Goal: Transaction & Acquisition: Purchase product/service

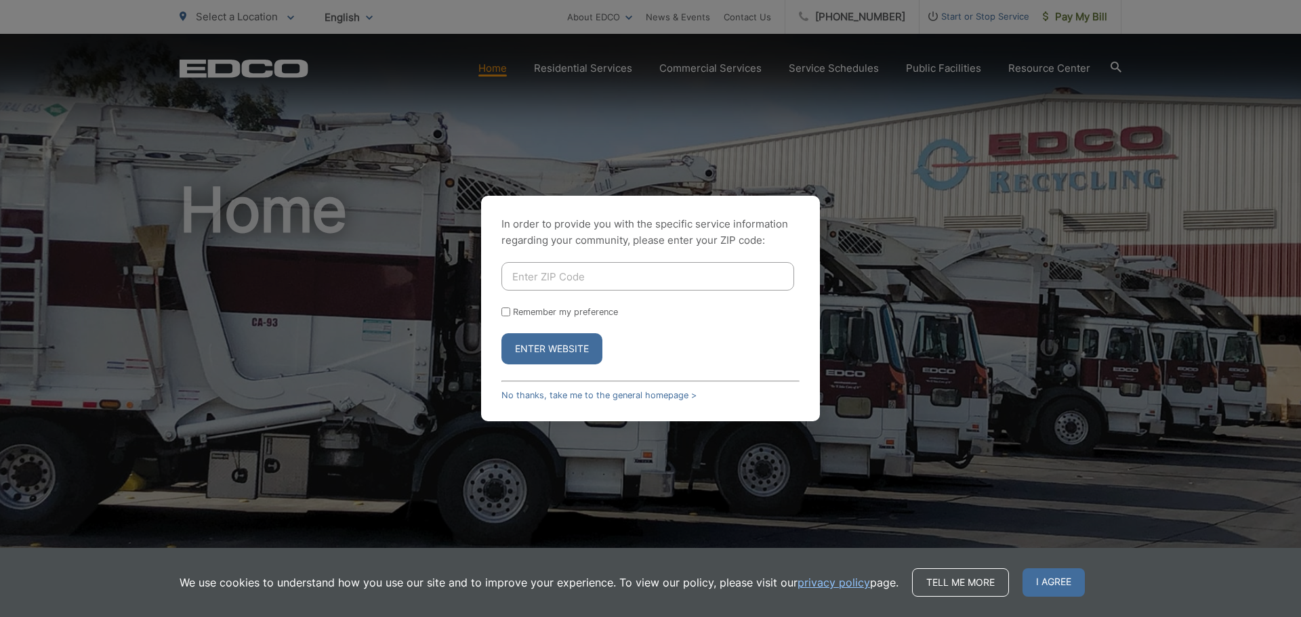
click at [572, 274] on input "Enter ZIP Code" at bounding box center [647, 276] width 293 height 28
type input "9"
type input "91935"
click at [505, 312] on input "Remember my preference" at bounding box center [505, 312] width 9 height 9
checkbox input "true"
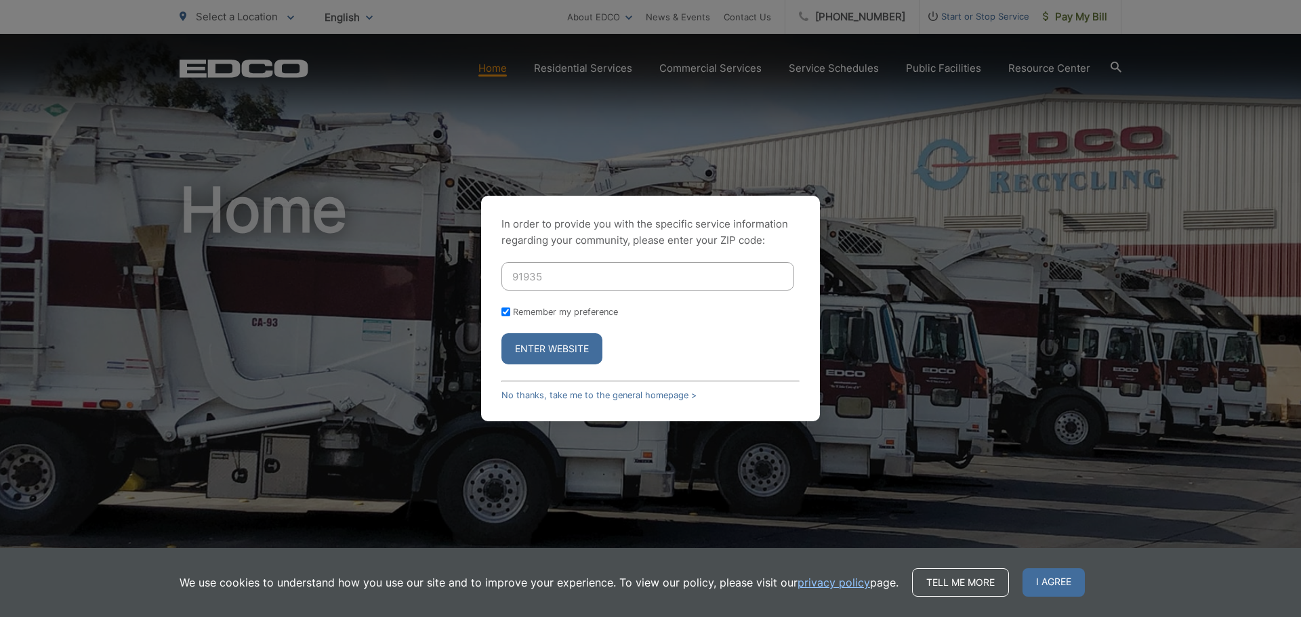
click at [549, 342] on button "Enter Website" at bounding box center [551, 348] width 101 height 31
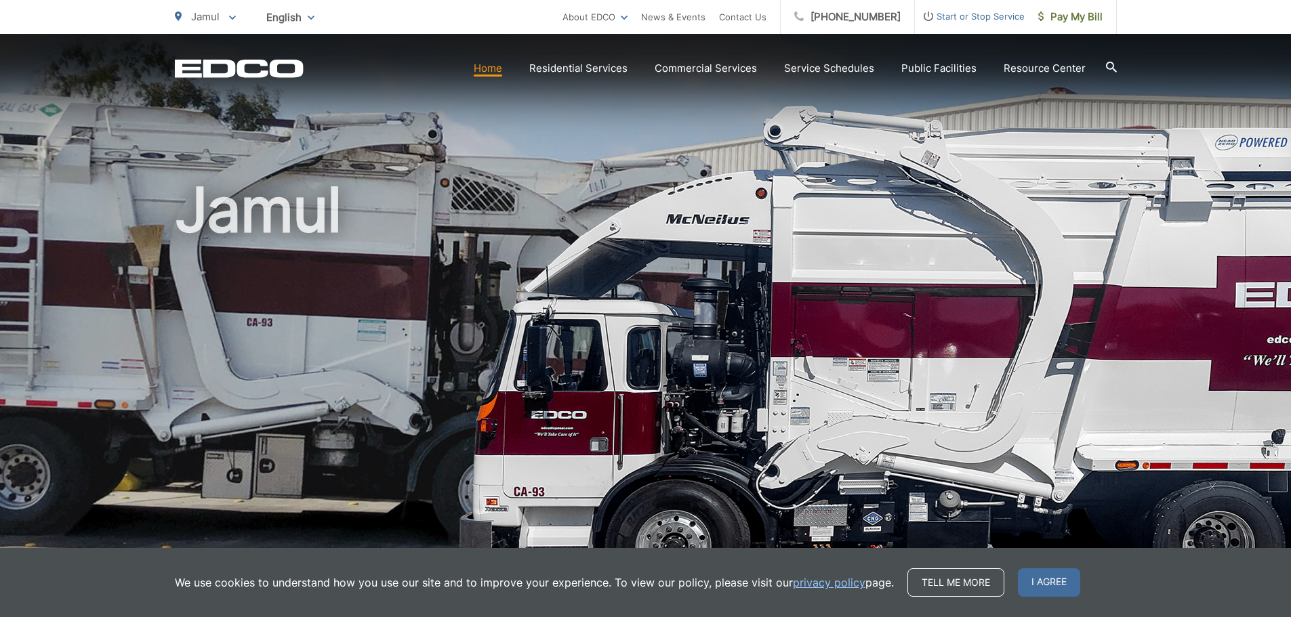
click at [993, 118] on div "Jamul" at bounding box center [646, 313] width 942 height 559
click at [1072, 12] on span "Pay My Bill" at bounding box center [1070, 17] width 64 height 16
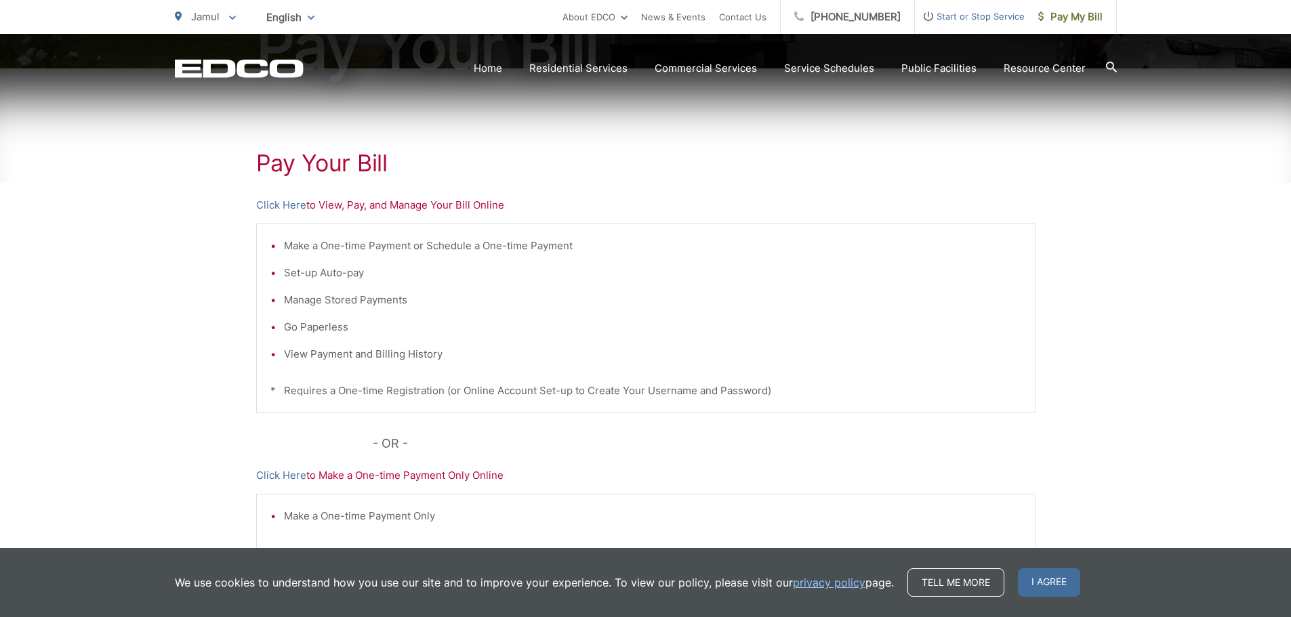
scroll to position [203, 0]
click at [528, 272] on li "Set-up Auto-pay" at bounding box center [652, 272] width 737 height 16
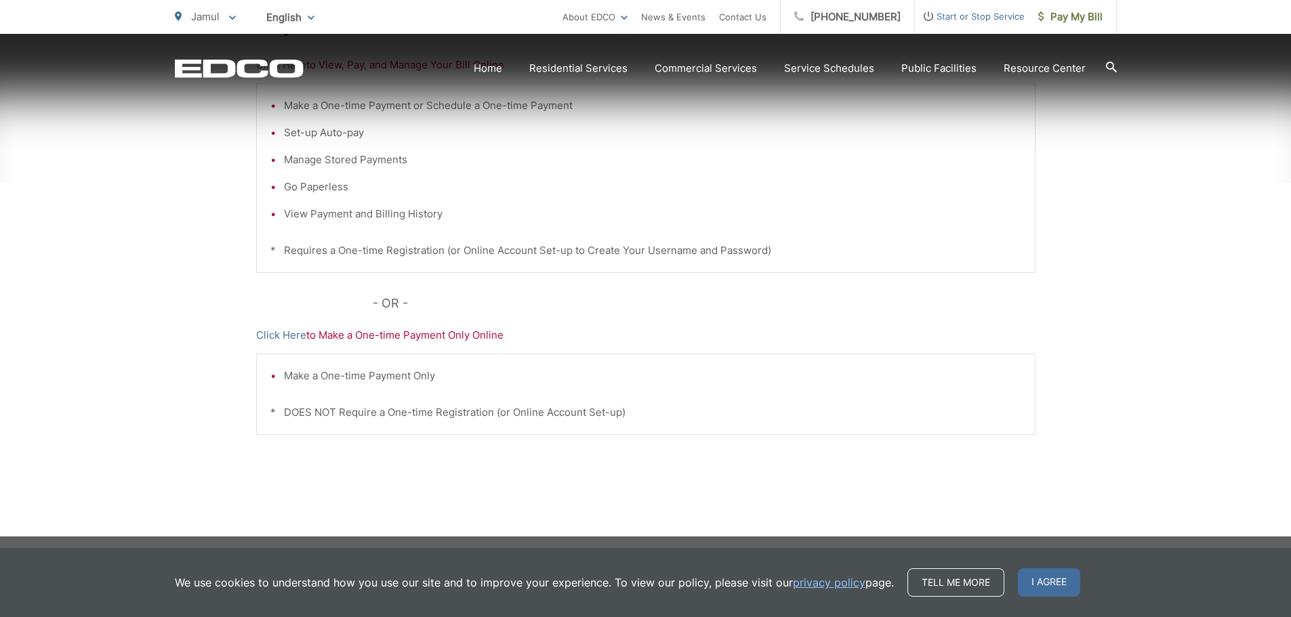
scroll to position [346, 0]
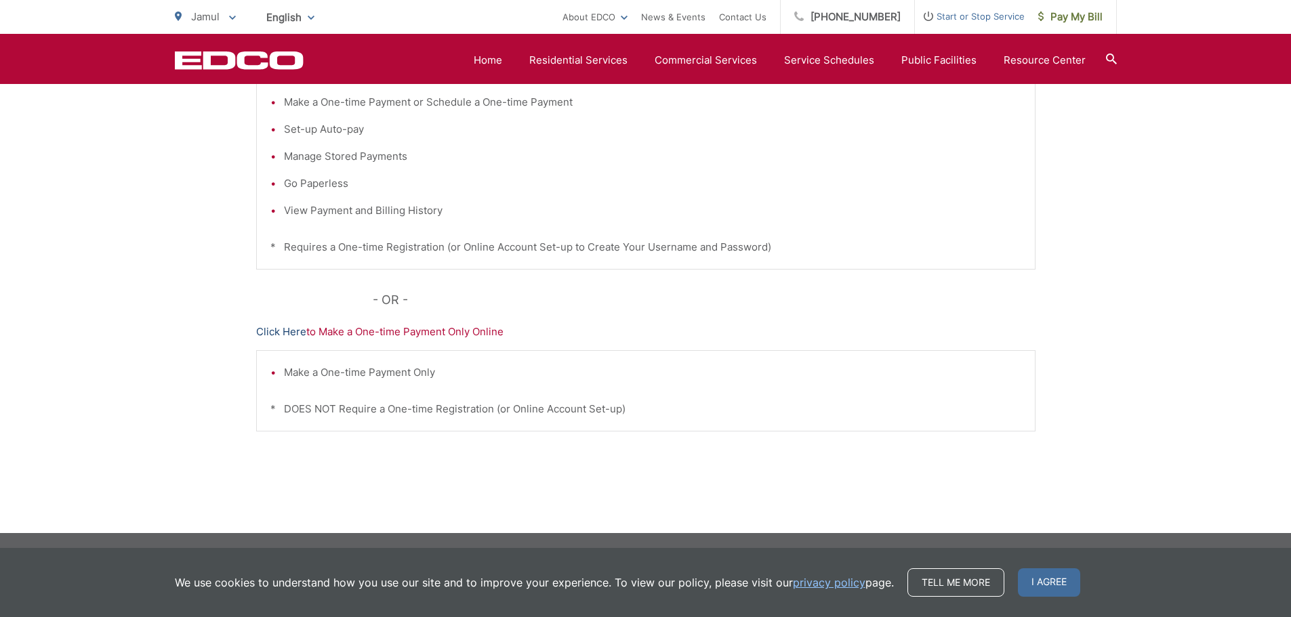
click at [284, 333] on link "Click Here" at bounding box center [281, 332] width 50 height 16
click at [940, 262] on div "Make a One-time Payment or Schedule a One-time Payment Set-up Auto-pay Manage S…" at bounding box center [645, 175] width 779 height 190
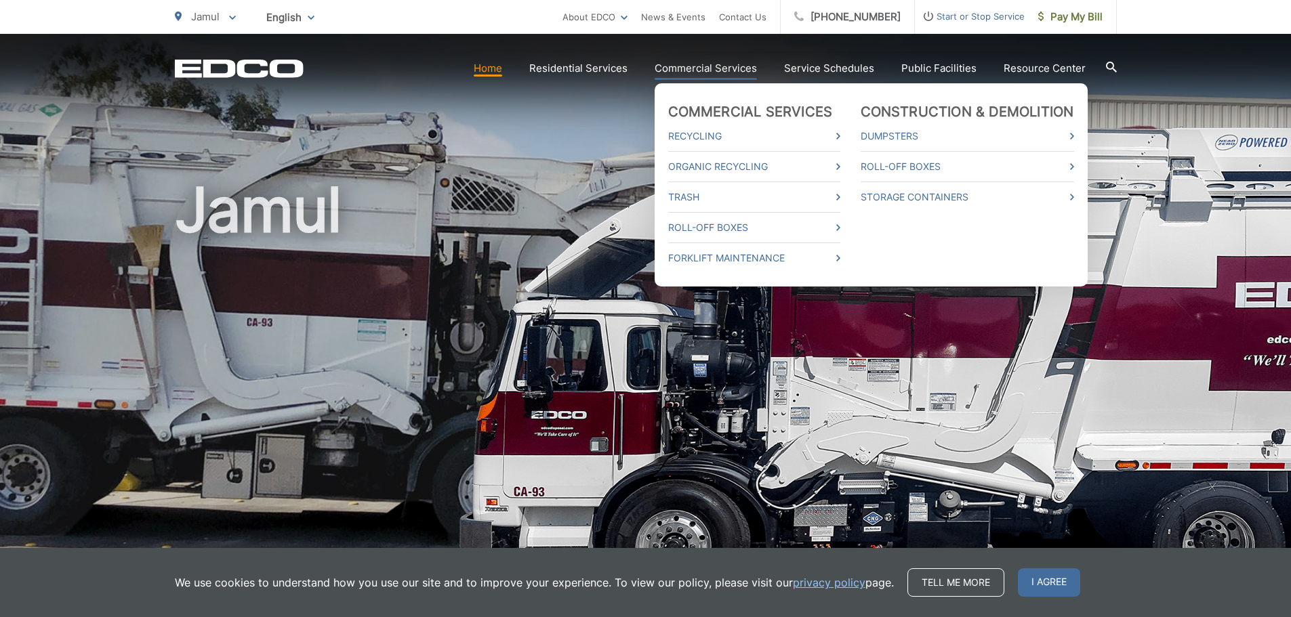
click at [710, 68] on link "Commercial Services" at bounding box center [706, 68] width 102 height 16
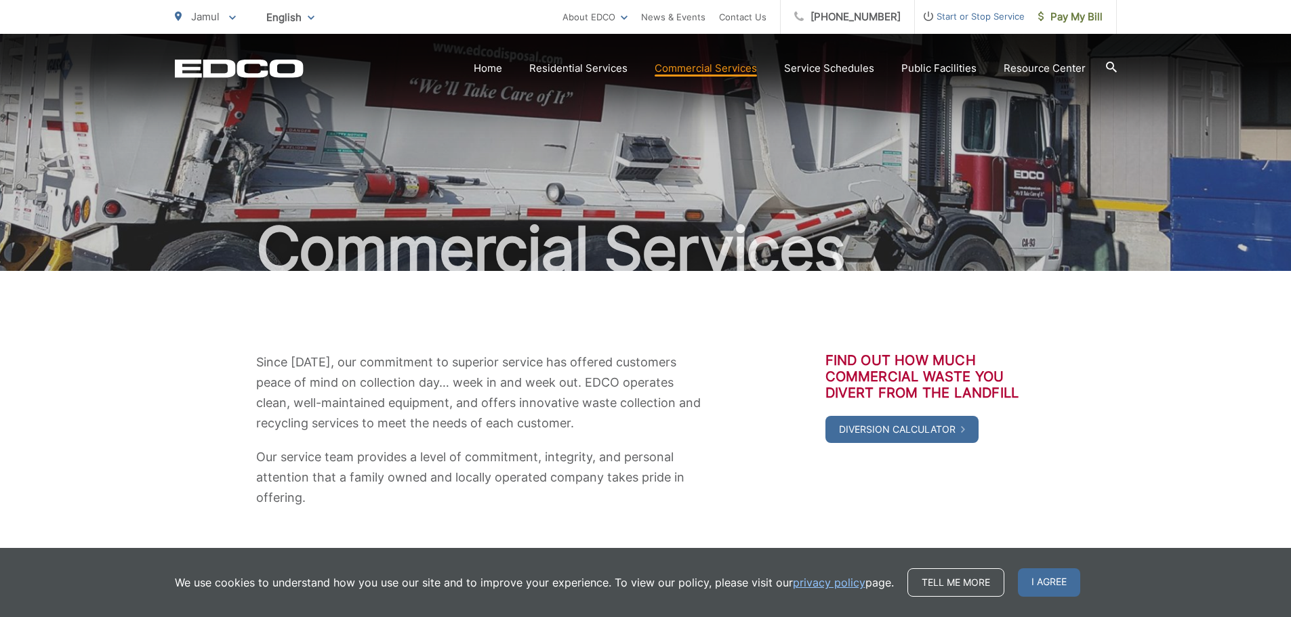
drag, startPoint x: 1165, startPoint y: 351, endPoint x: 932, endPoint y: 181, distance: 289.1
click at [1162, 348] on div "Since 1967, our commitment to superior service has offered customers peace of m…" at bounding box center [645, 626] width 1291 height 711
click at [496, 65] on link "Home" at bounding box center [488, 68] width 28 height 16
drag, startPoint x: 440, startPoint y: 203, endPoint x: 1020, endPoint y: 251, distance: 582.7
click at [441, 203] on div "Commercial Services" at bounding box center [646, 152] width 942 height 237
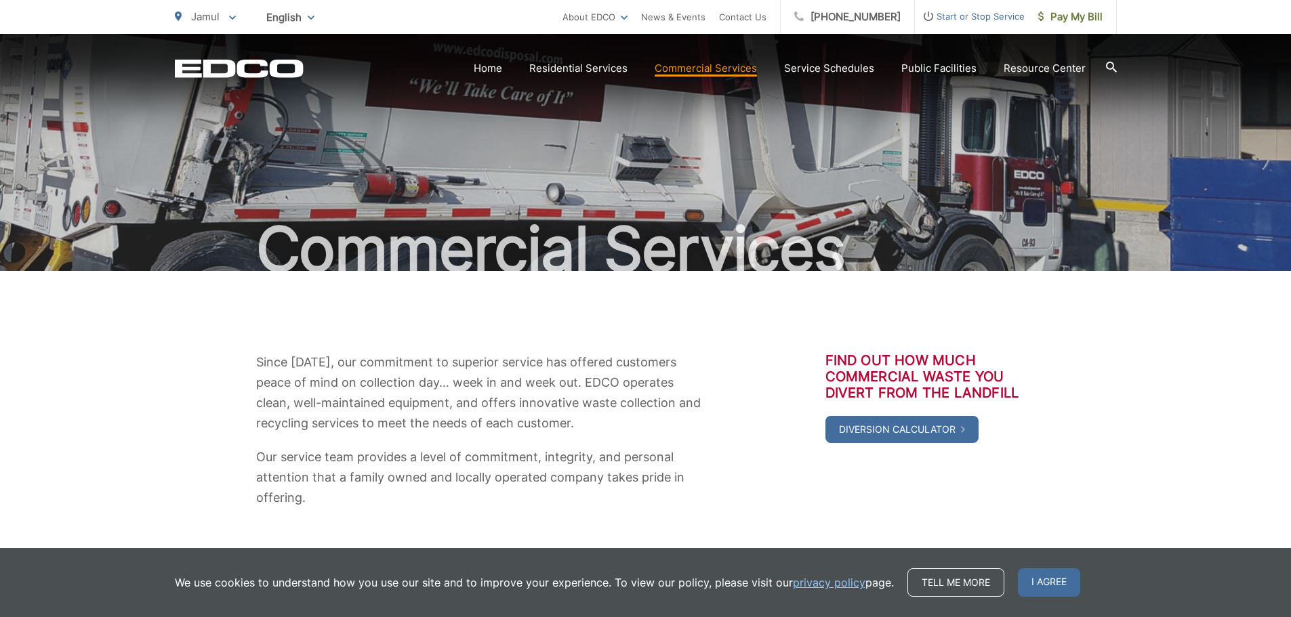
click at [1086, 186] on div "Commercial Services" at bounding box center [646, 152] width 942 height 237
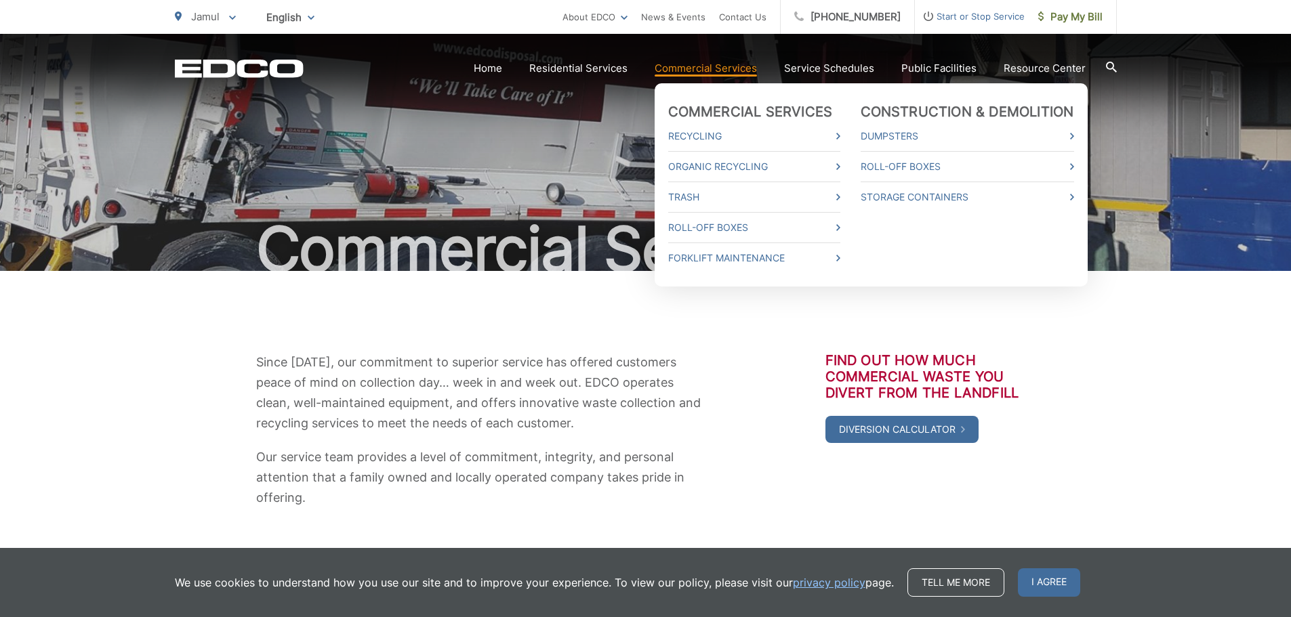
click at [690, 70] on link "Commercial Services" at bounding box center [706, 68] width 102 height 16
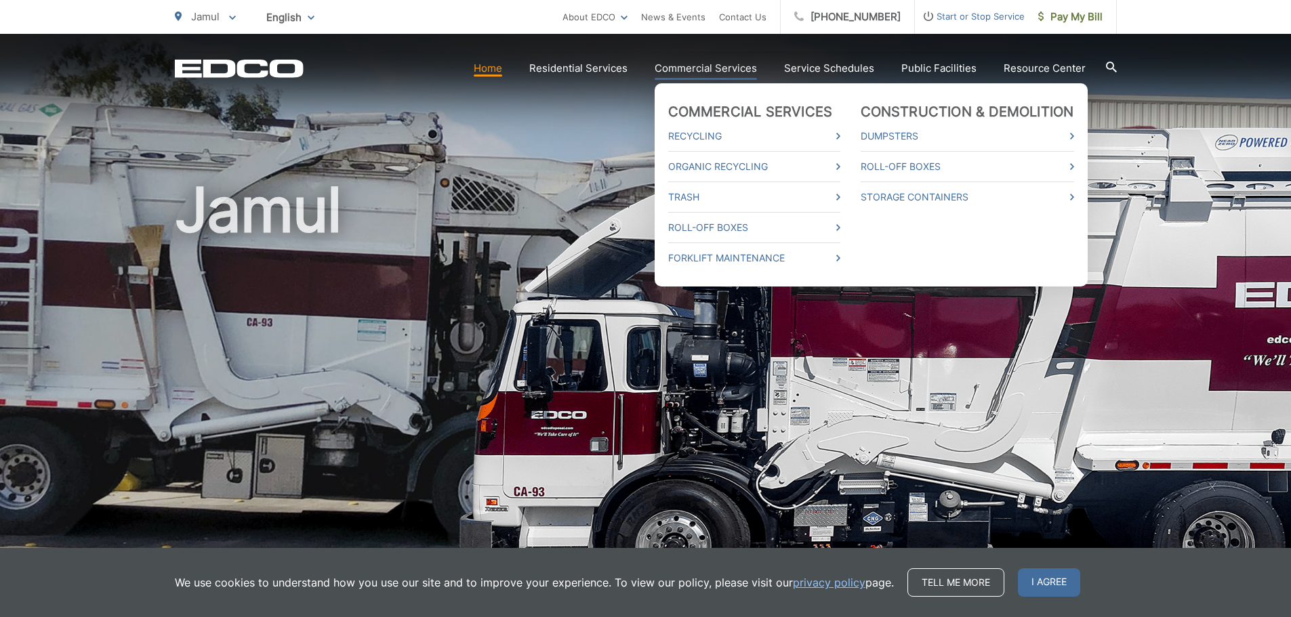
click at [701, 71] on link "Commercial Services" at bounding box center [706, 68] width 102 height 16
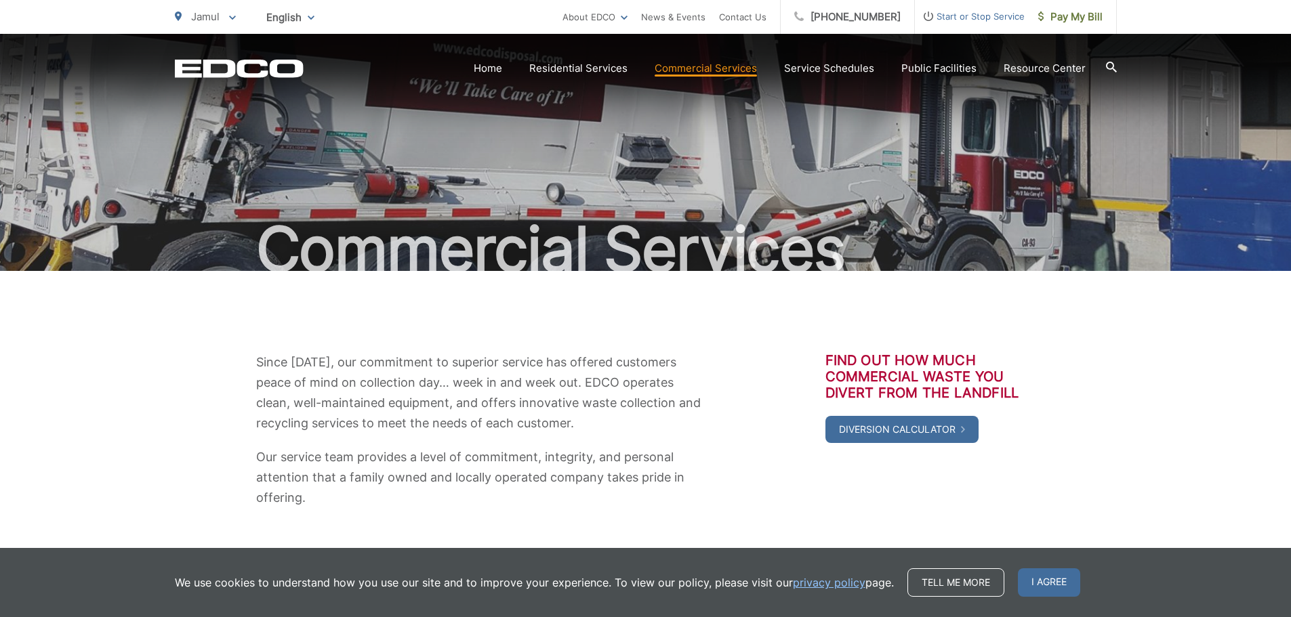
drag, startPoint x: 968, startPoint y: 240, endPoint x: 788, endPoint y: 156, distance: 198.9
click at [964, 236] on h1 "Commercial Services" at bounding box center [646, 249] width 942 height 68
